Goal: Communication & Community: Participate in discussion

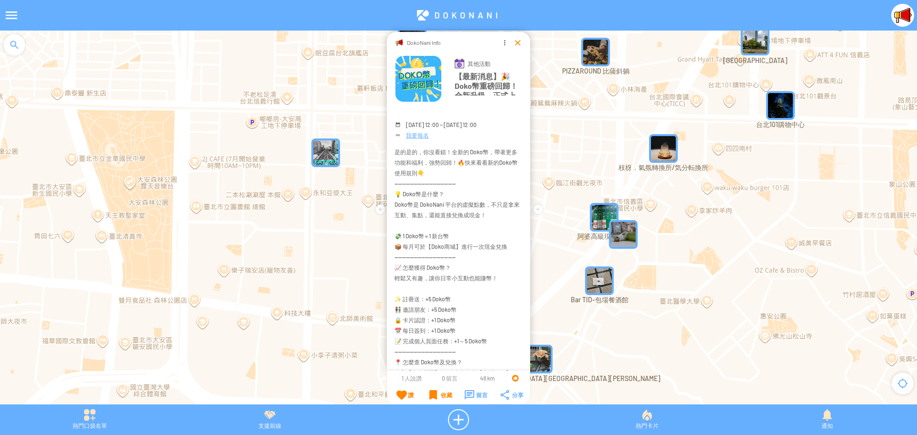
click at [518, 44] on div at bounding box center [518, 43] width 10 height 10
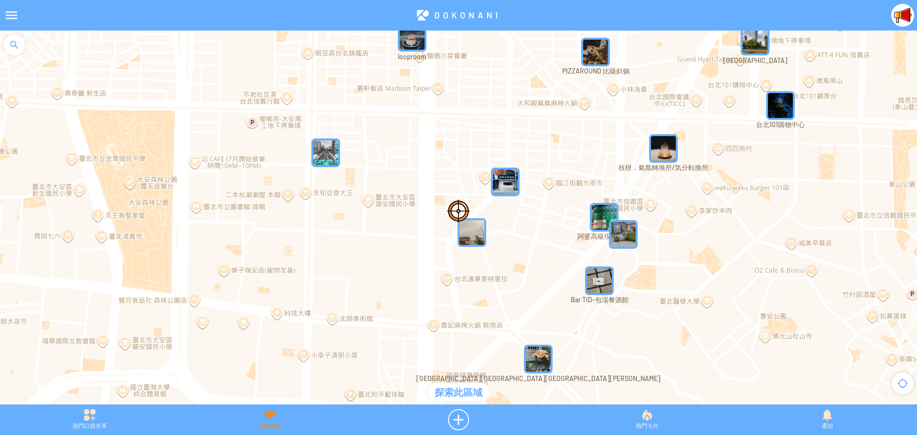
click at [265, 420] on div "支援前線" at bounding box center [270, 419] width 180 height 21
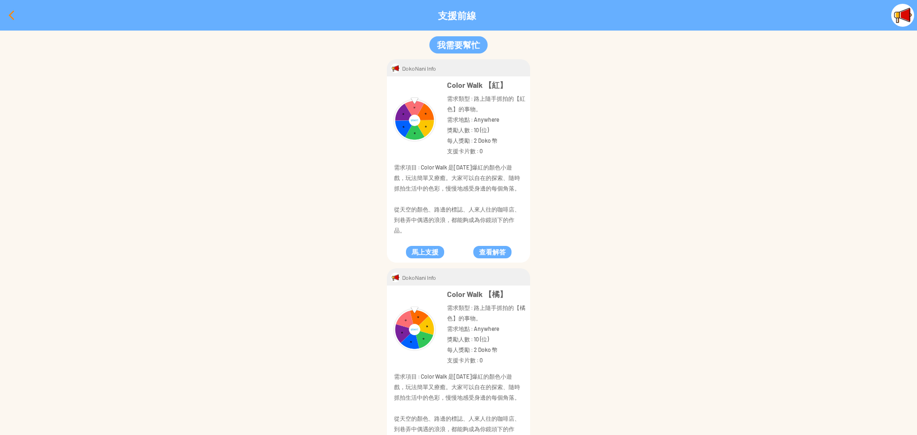
click at [7, 20] on div at bounding box center [11, 15] width 23 height 23
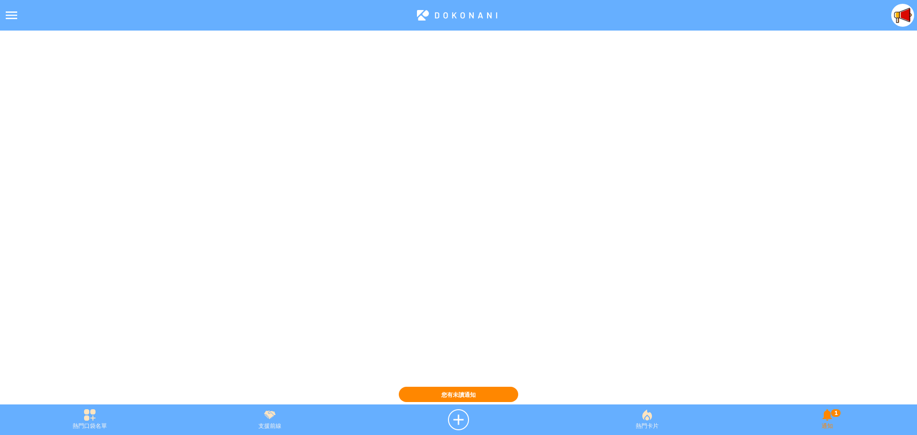
click at [825, 419] on div "1 通知" at bounding box center [827, 419] width 180 height 21
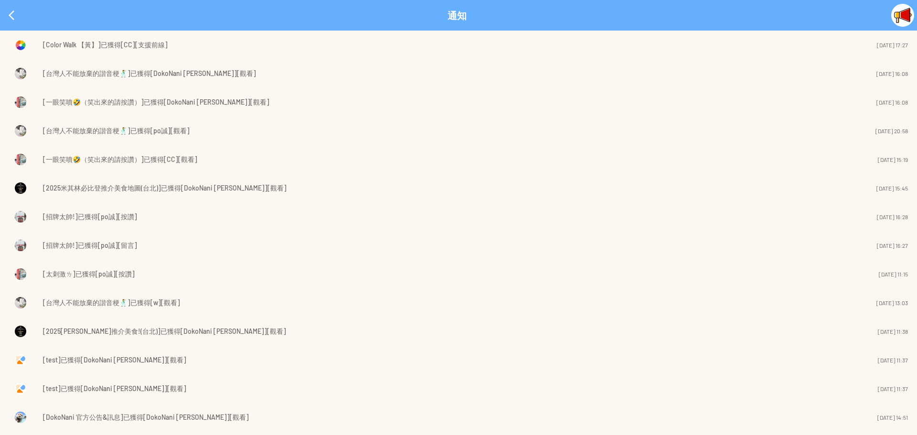
click at [84, 43] on span "[Color Walk 【黃】]已獲得[CC][支援前線]" at bounding box center [105, 44] width 125 height 11
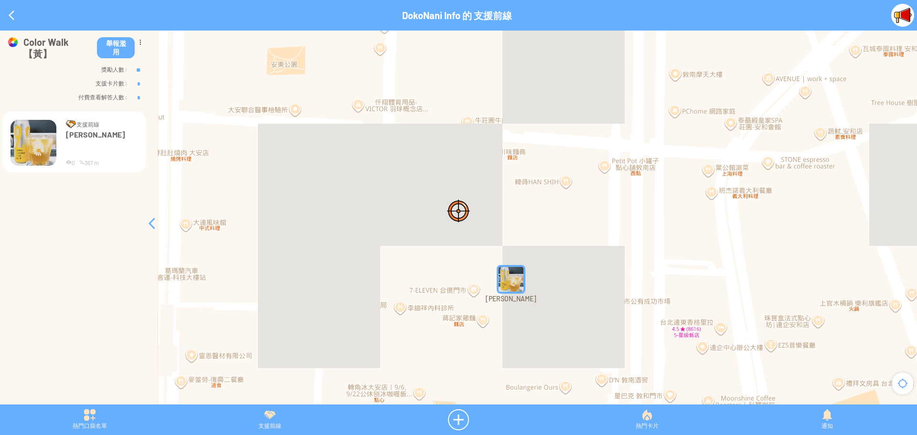
drag, startPoint x: 669, startPoint y: 276, endPoint x: 589, endPoint y: 272, distance: 79.9
click at [589, 272] on div at bounding box center [458, 223] width 917 height 384
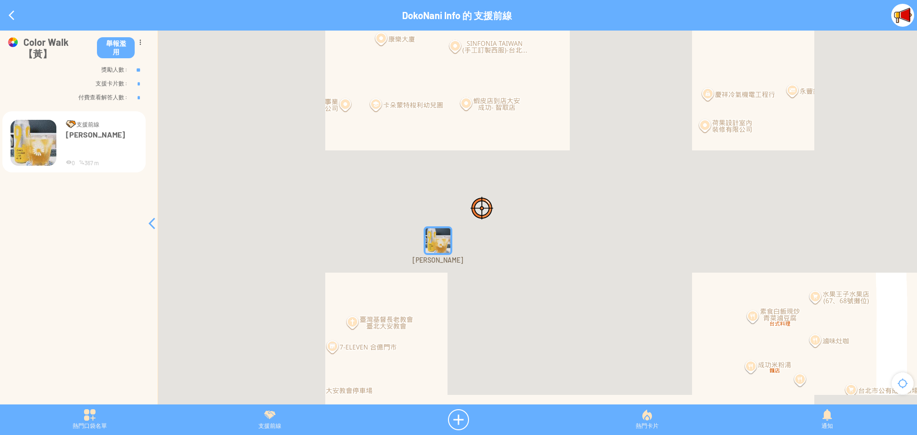
drag, startPoint x: 408, startPoint y: 301, endPoint x: 576, endPoint y: 283, distance: 168.6
click at [576, 283] on div at bounding box center [458, 223] width 917 height 384
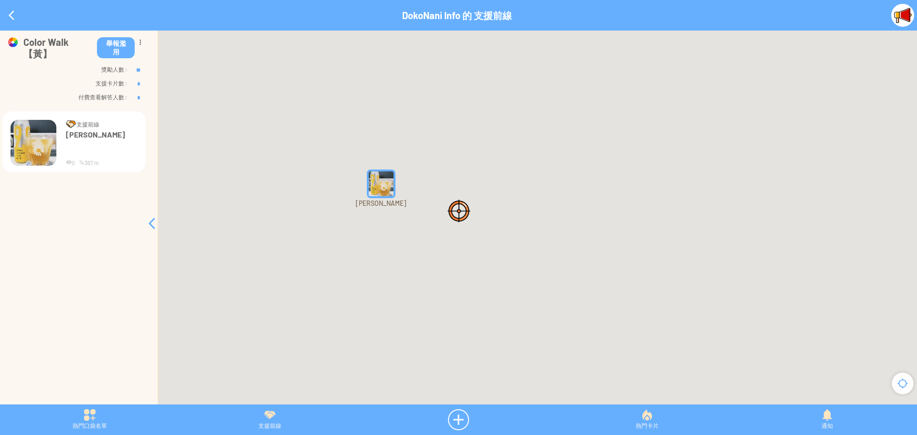
drag, startPoint x: 444, startPoint y: 276, endPoint x: 457, endPoint y: 283, distance: 14.1
click at [457, 283] on div at bounding box center [458, 223] width 917 height 384
click at [373, 181] on img "CELgNrUqsGCMapIcon" at bounding box center [382, 185] width 29 height 29
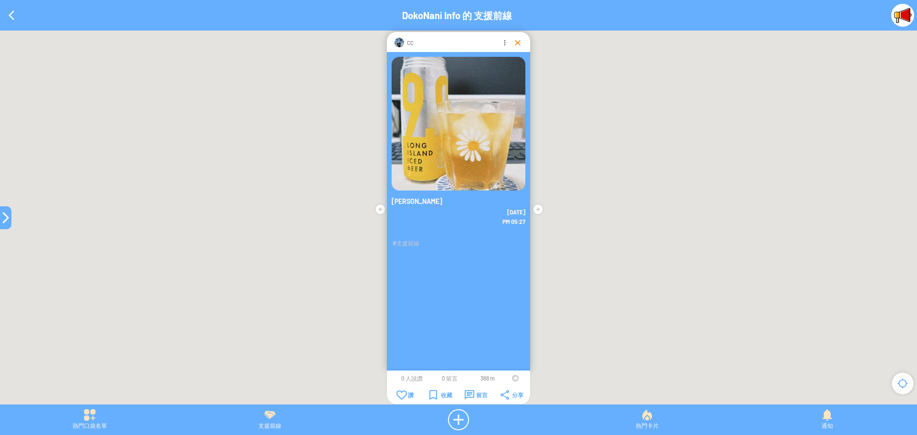
click at [515, 43] on div at bounding box center [518, 43] width 10 height 10
